Goal: Complete application form

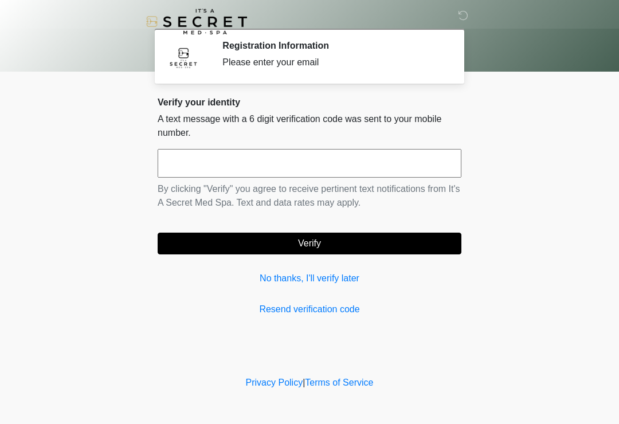
click at [269, 166] on input "text" at bounding box center [310, 163] width 304 height 29
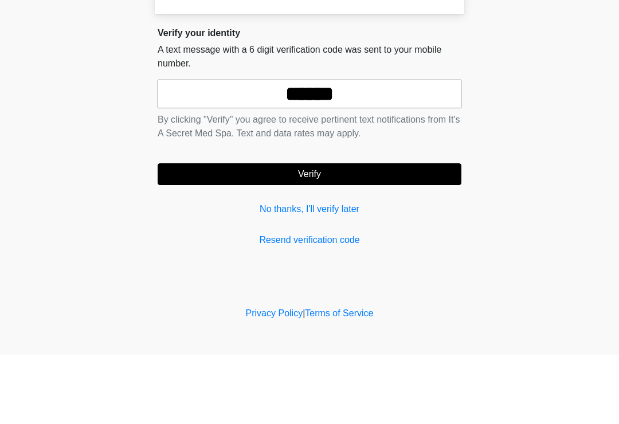
type input "******"
click at [348, 233] on button "Verify" at bounding box center [310, 244] width 304 height 22
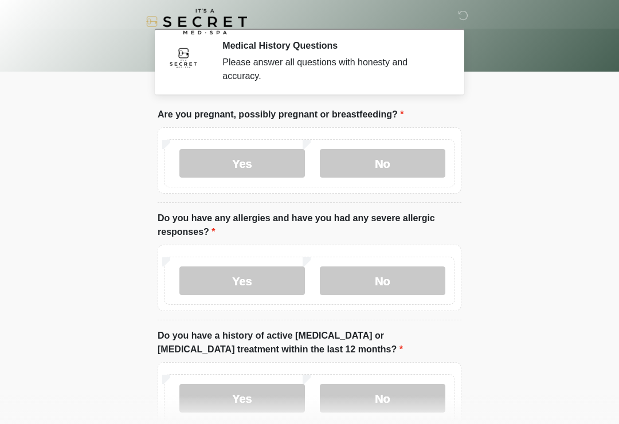
click at [404, 151] on label "No" at bounding box center [383, 163] width 126 height 29
click at [287, 289] on label "Yes" at bounding box center [243, 281] width 126 height 29
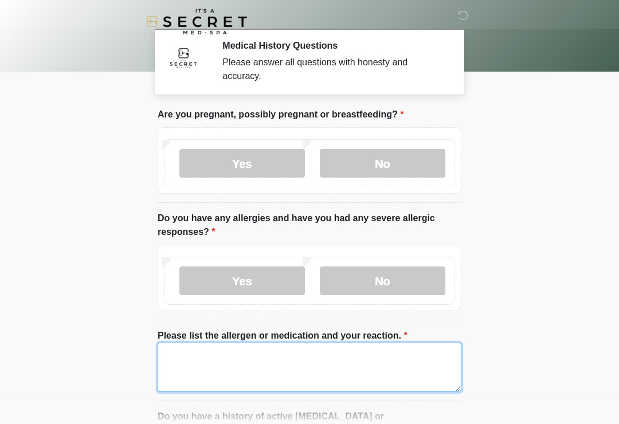
click at [224, 364] on textarea "Please list the allergen or medication and your reaction." at bounding box center [310, 367] width 304 height 49
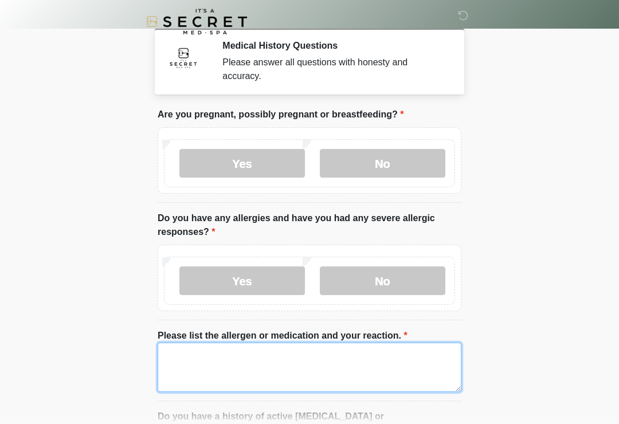
scroll to position [38, 0]
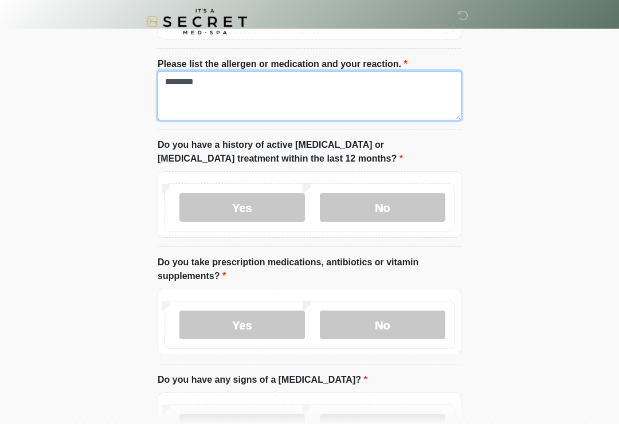
click at [240, 84] on textarea "********" at bounding box center [310, 95] width 304 height 49
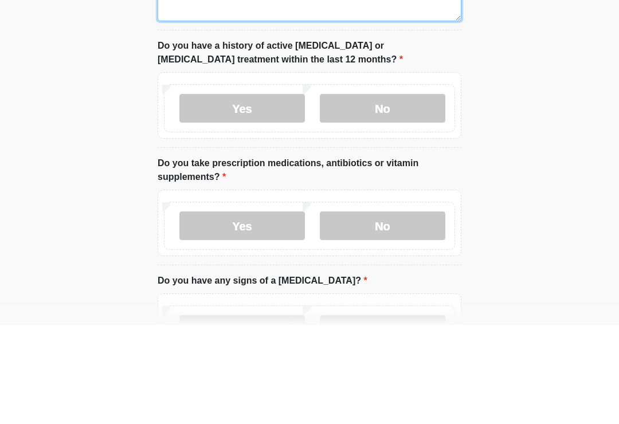
type textarea "**********"
click at [414, 193] on label "No" at bounding box center [383, 207] width 126 height 29
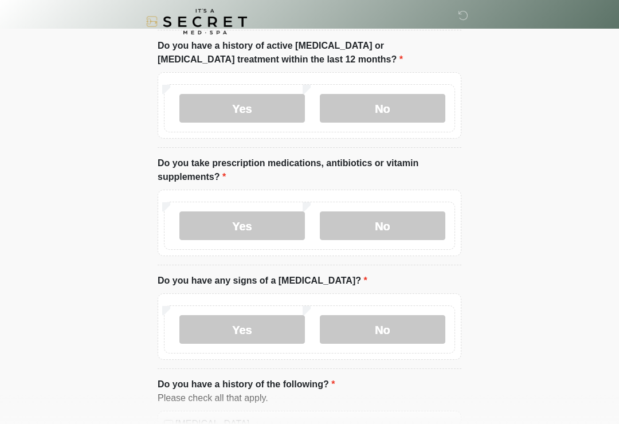
click at [272, 231] on label "Yes" at bounding box center [243, 226] width 126 height 29
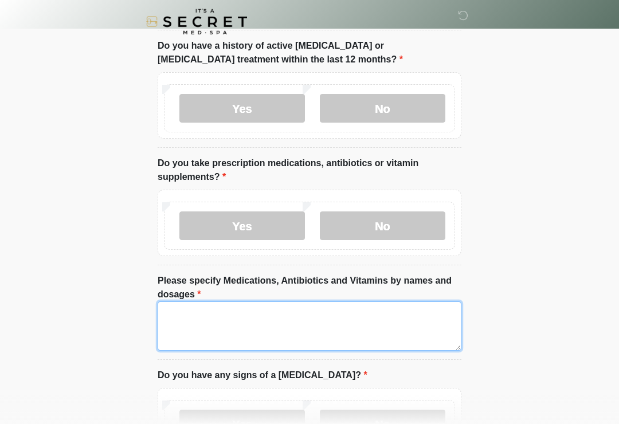
click at [216, 313] on textarea "Please specify Medications, Antibiotics and Vitamins by names and dosages" at bounding box center [310, 326] width 304 height 49
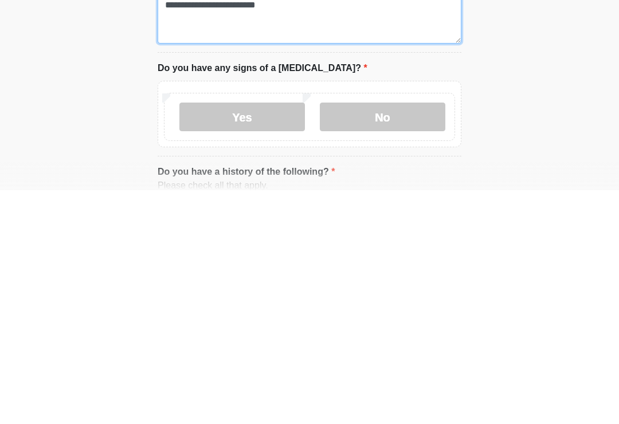
scroll to position [445, 0]
type textarea "**********"
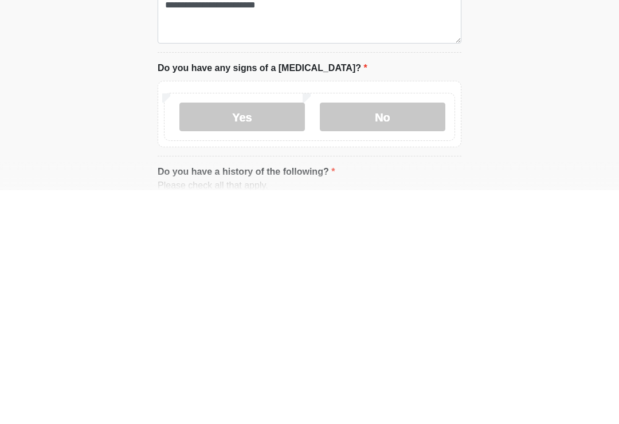
click at [376, 337] on label "No" at bounding box center [383, 351] width 126 height 29
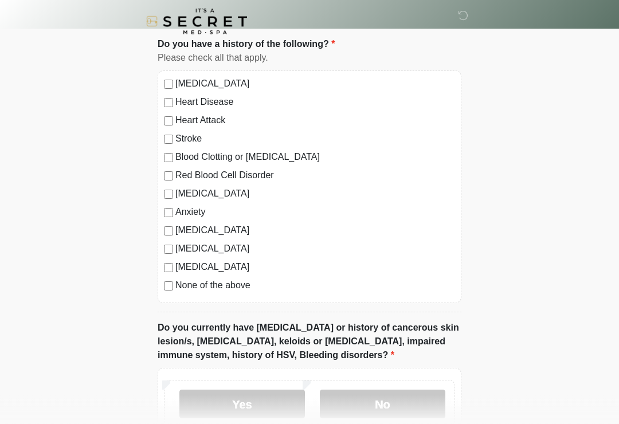
scroll to position [832, 0]
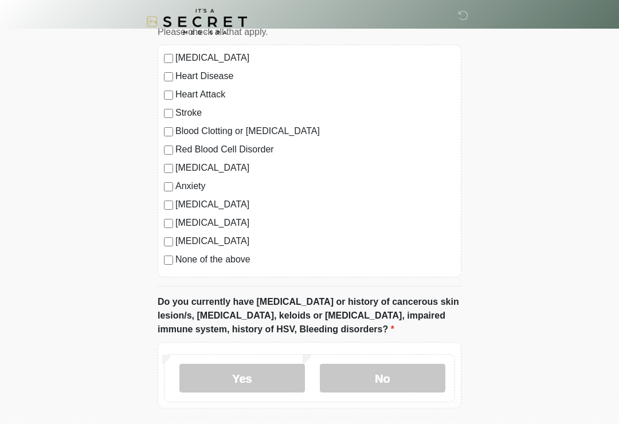
click at [243, 264] on label "None of the above" at bounding box center [316, 260] width 280 height 14
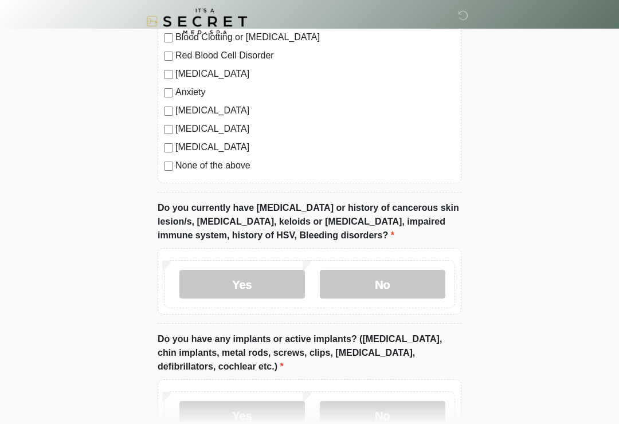
scroll to position [926, 0]
click at [411, 282] on label "No" at bounding box center [383, 284] width 126 height 29
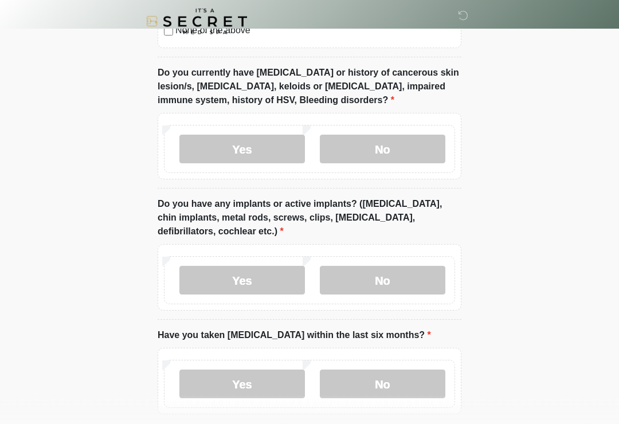
scroll to position [1062, 0]
click at [241, 282] on label "Yes" at bounding box center [243, 280] width 126 height 29
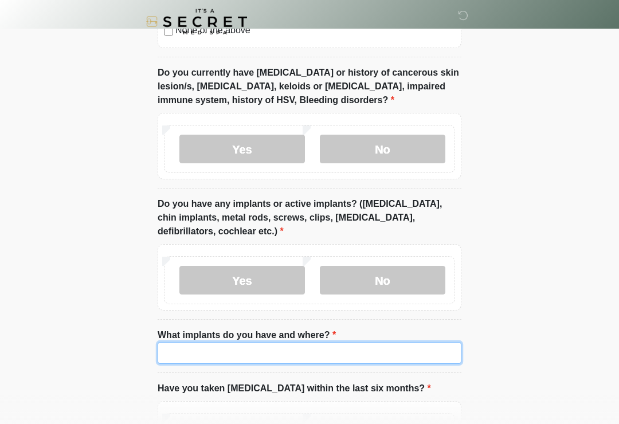
click at [229, 346] on input "What implants do you have and where?" at bounding box center [310, 353] width 304 height 22
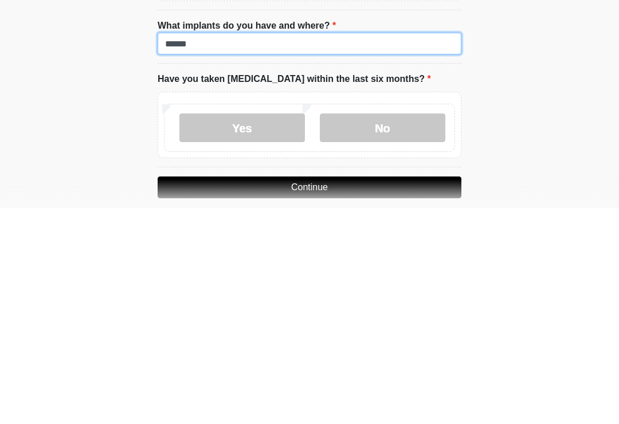
scroll to position [1155, 0]
type input "******"
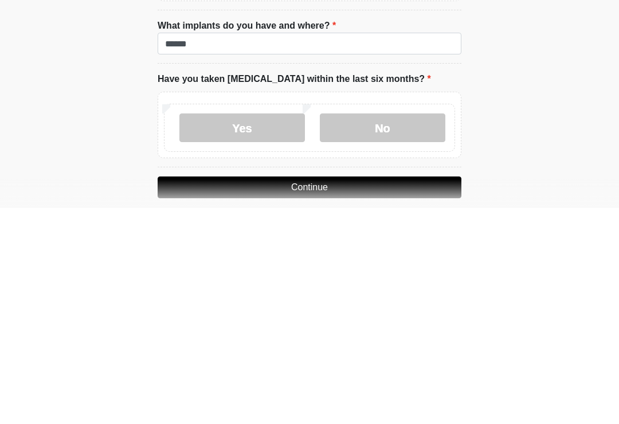
click at [419, 330] on label "No" at bounding box center [383, 344] width 126 height 29
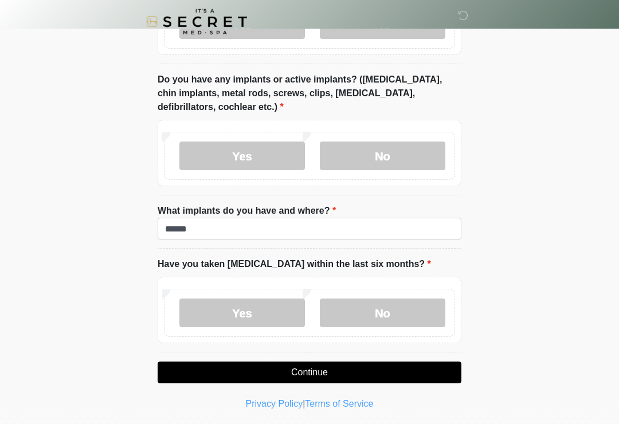
click at [371, 376] on button "Continue" at bounding box center [310, 373] width 304 height 22
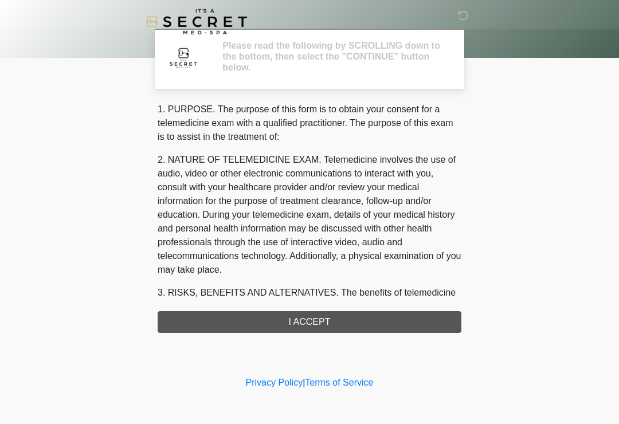
scroll to position [0, 0]
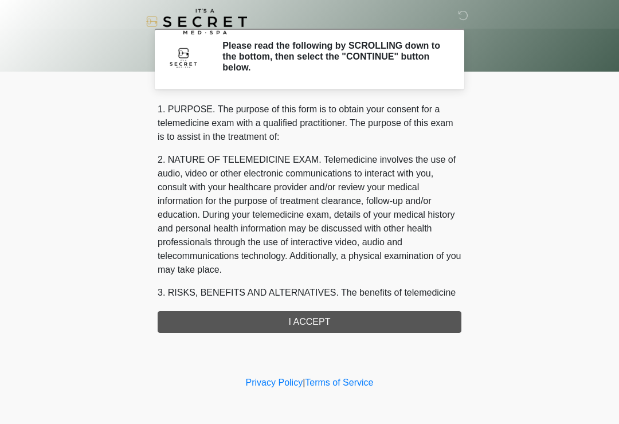
click at [353, 321] on div "1. PURPOSE. The purpose of this form is to obtain your consent for a telemedici…" at bounding box center [310, 218] width 304 height 231
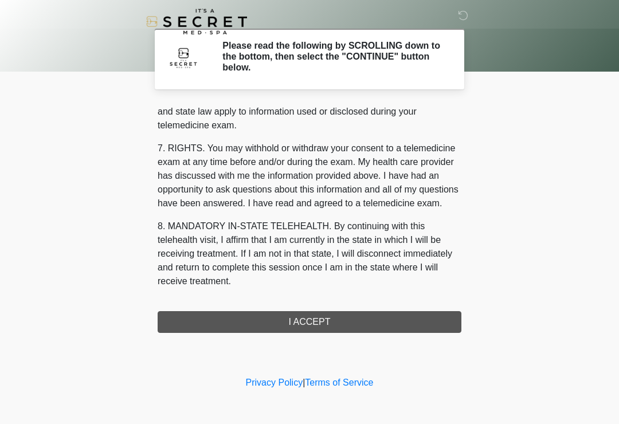
scroll to position [470, 0]
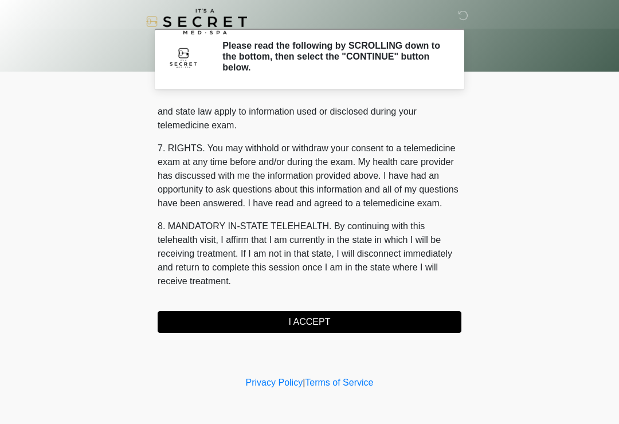
click at [358, 317] on button "I ACCEPT" at bounding box center [310, 322] width 304 height 22
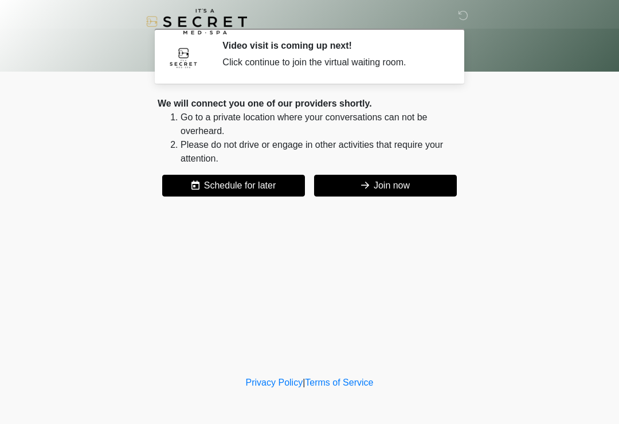
click at [419, 190] on button "Join now" at bounding box center [385, 186] width 143 height 22
